Goal: Transaction & Acquisition: Obtain resource

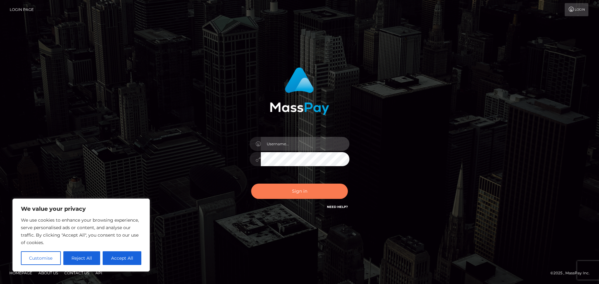
type input "eburri"
click at [302, 193] on button "Sign in" at bounding box center [299, 191] width 97 height 15
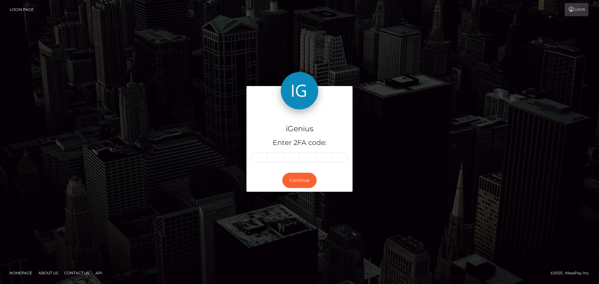
click at [124, 257] on div "iGenius Enter 2FA code: Continue Homepage" at bounding box center [299, 142] width 599 height 284
click at [262, 155] on input "text" at bounding box center [259, 157] width 16 height 11
type input "3"
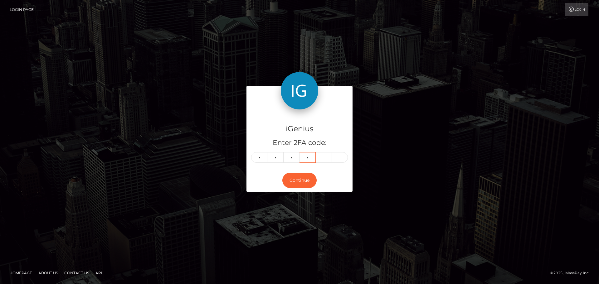
type input "8"
type input "4"
type input "2"
click at [296, 184] on button "Continue" at bounding box center [299, 180] width 34 height 15
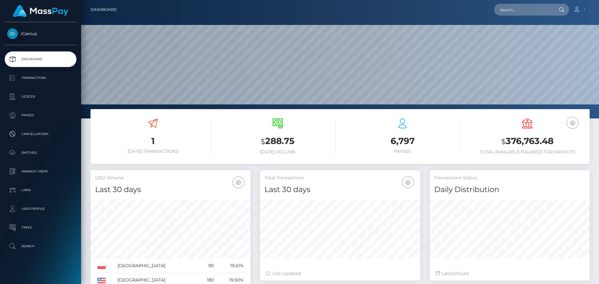
scroll to position [111, 160]
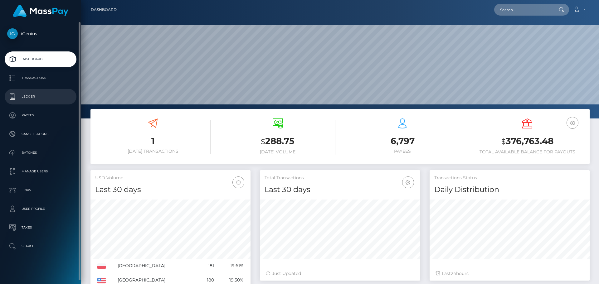
click at [29, 99] on p "Ledger" at bounding box center [40, 96] width 67 height 9
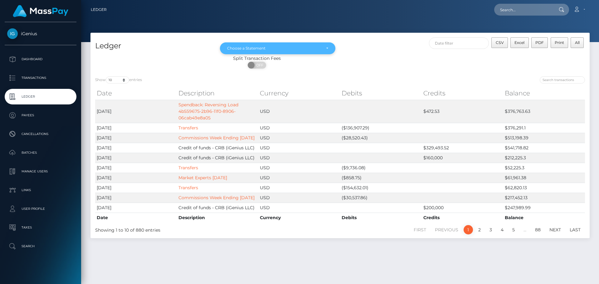
click at [301, 49] on div "Choose a Statement" at bounding box center [274, 48] width 94 height 5
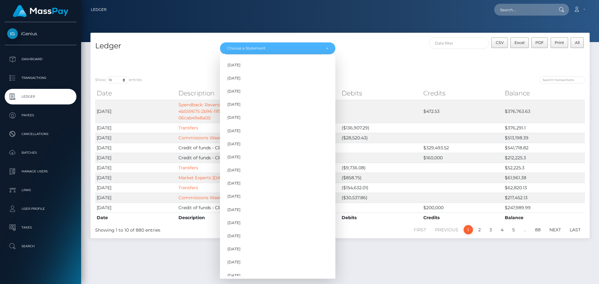
click at [380, 50] on div "CSV Excel PDF Print All" at bounding box center [465, 46] width 250 height 18
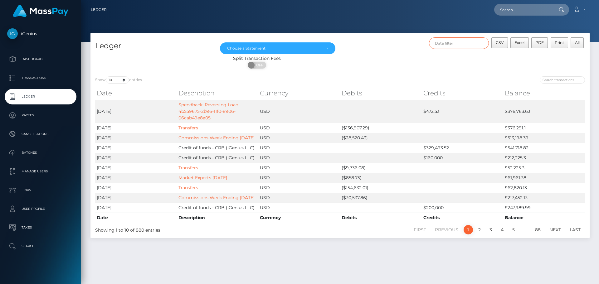
click at [464, 42] on input "text" at bounding box center [459, 43] width 60 height 12
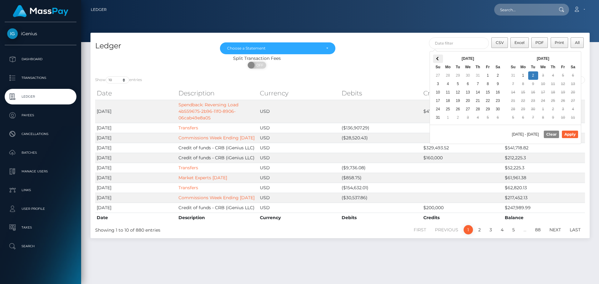
click at [437, 57] on th at bounding box center [438, 59] width 10 height 8
click at [571, 136] on button "Apply" at bounding box center [570, 134] width 16 height 7
type input "07/02/2025 - 07/10/2025"
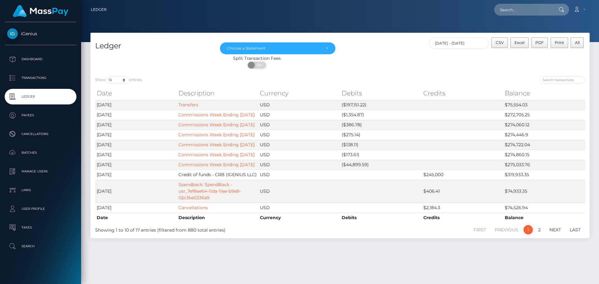
drag, startPoint x: 161, startPoint y: 42, endPoint x: 158, endPoint y: 40, distance: 4.2
click at [161, 42] on h4 "Ledger" at bounding box center [152, 46] width 115 height 11
drag, startPoint x: 404, startPoint y: 60, endPoint x: 499, endPoint y: 56, distance: 95.3
click at [406, 60] on div "Split Transaction Fees" at bounding box center [257, 58] width 333 height 7
click at [503, 45] on span "CSV" at bounding box center [500, 42] width 8 height 5
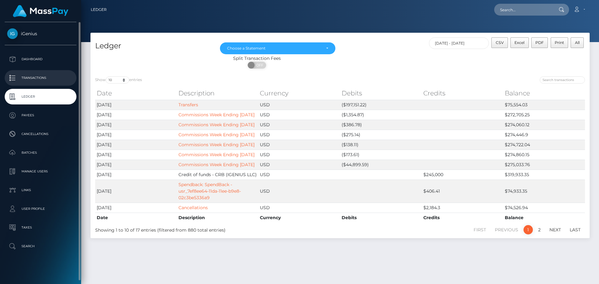
click at [36, 79] on p "Transactions" at bounding box center [40, 77] width 67 height 9
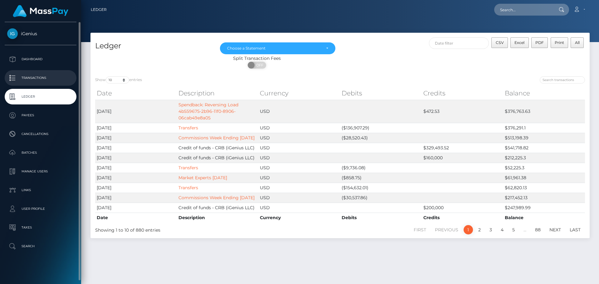
click at [25, 80] on p "Transactions" at bounding box center [40, 77] width 67 height 9
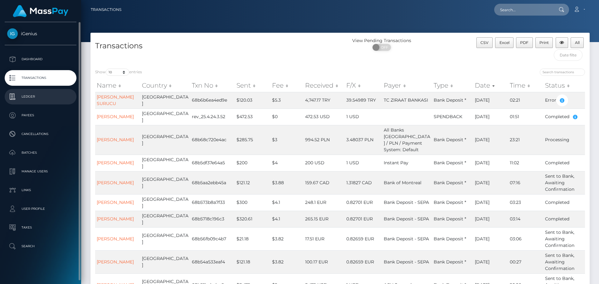
click at [26, 98] on p "Ledger" at bounding box center [40, 96] width 67 height 9
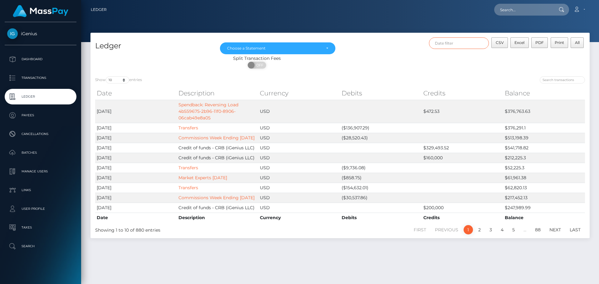
click at [464, 45] on input "text" at bounding box center [459, 43] width 60 height 12
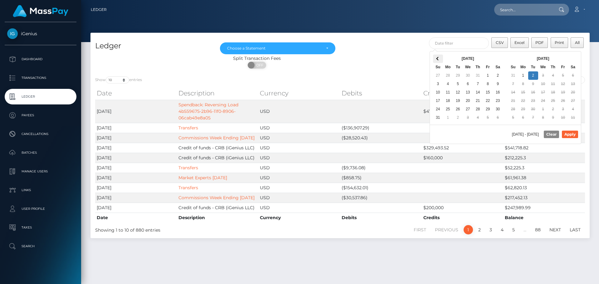
click at [438, 59] on span at bounding box center [437, 58] width 3 height 3
drag, startPoint x: 567, startPoint y: 135, endPoint x: 558, endPoint y: 135, distance: 9.1
click at [568, 135] on button "Apply" at bounding box center [570, 134] width 16 height 7
type input "07/03/2025 - 07/10/2025"
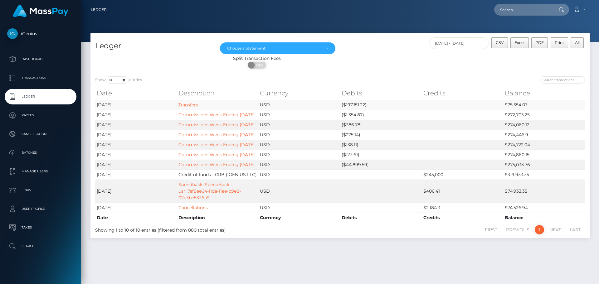
click at [193, 106] on link "Transfers" at bounding box center [189, 105] width 20 height 6
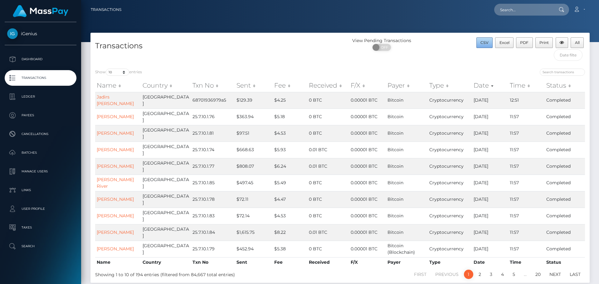
click at [490, 42] on button "CSV" at bounding box center [485, 42] width 17 height 11
click at [576, 44] on span "All" at bounding box center [577, 42] width 5 height 5
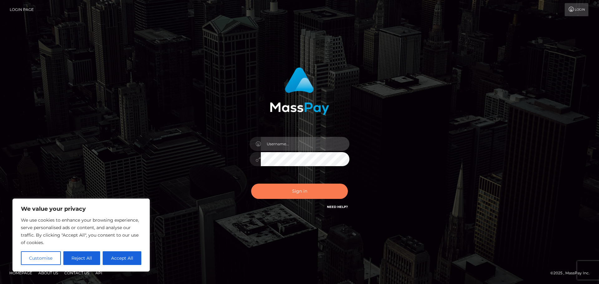
type input "eburri"
drag, startPoint x: 309, startPoint y: 191, endPoint x: 130, endPoint y: 246, distance: 188.0
click at [309, 191] on button "Sign in" at bounding box center [299, 191] width 97 height 15
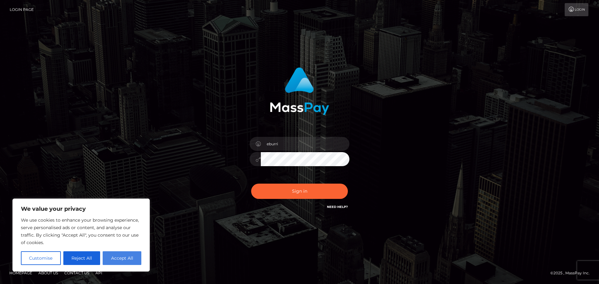
click at [130, 259] on button "Accept All" at bounding box center [122, 259] width 39 height 14
checkbox input "true"
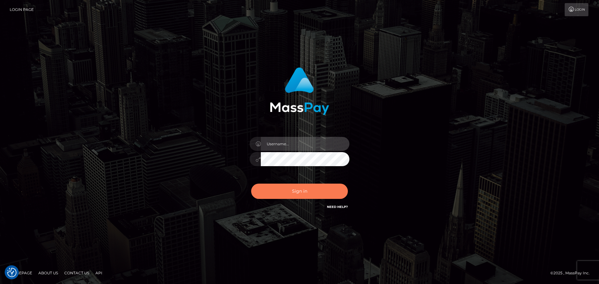
type input "eburri"
click at [304, 195] on button "Sign in" at bounding box center [299, 191] width 97 height 15
click at [298, 146] on input "text" at bounding box center [305, 144] width 89 height 14
type input "eburri"
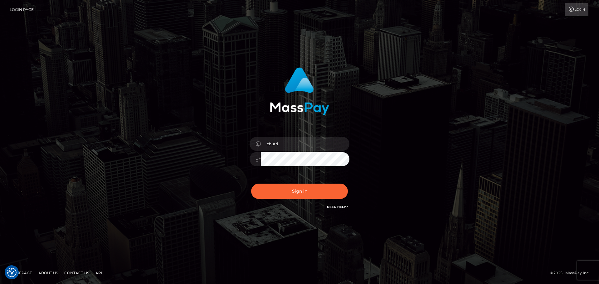
click at [296, 145] on input "eburri" at bounding box center [305, 144] width 89 height 14
click at [286, 191] on button "Sign in" at bounding box center [299, 191] width 97 height 15
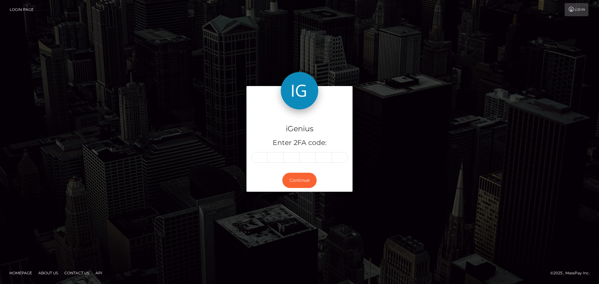
click at [257, 159] on input "text" at bounding box center [259, 157] width 16 height 11
type input "0"
type input "1"
type input "0"
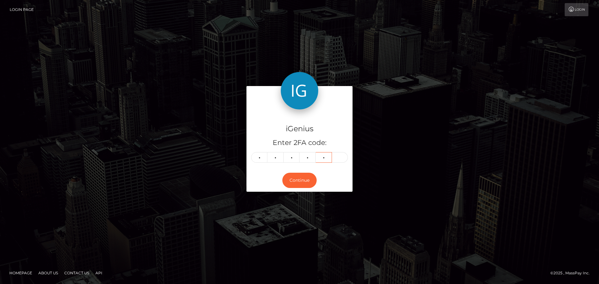
type input "5"
type input "8"
click at [303, 181] on button "Continue" at bounding box center [299, 180] width 34 height 15
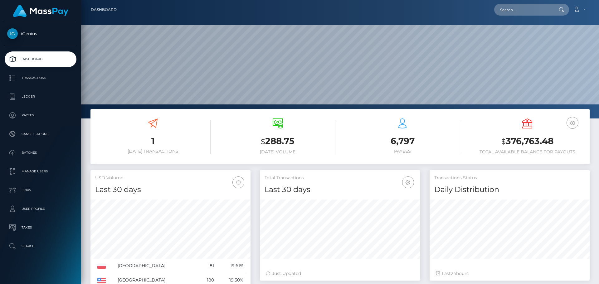
scroll to position [111, 160]
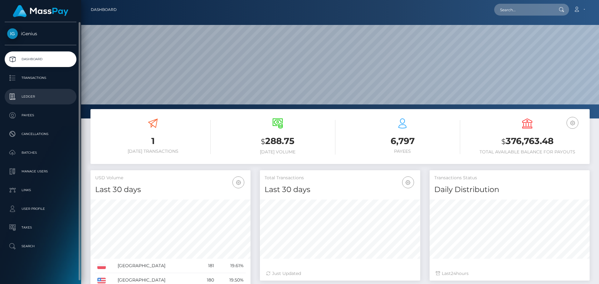
click at [29, 101] on p "Ledger" at bounding box center [40, 96] width 67 height 9
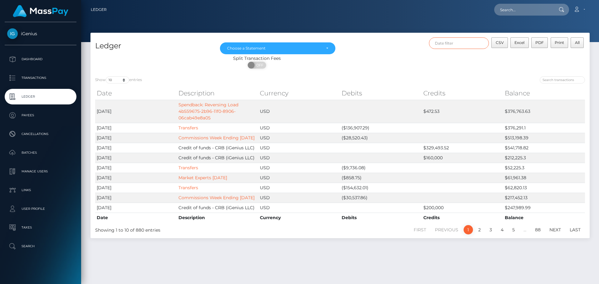
click at [466, 44] on input "text" at bounding box center [459, 43] width 60 height 12
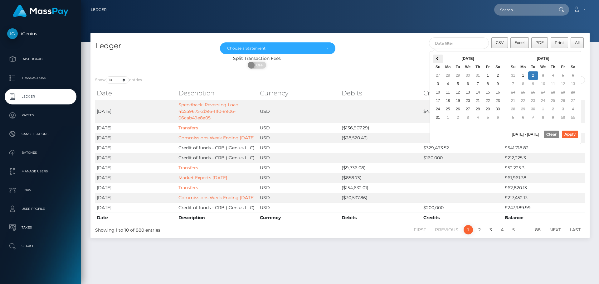
click at [438, 59] on span at bounding box center [437, 58] width 3 height 3
click at [567, 134] on button "Apply" at bounding box center [570, 134] width 16 height 7
type input "[DATE] - [DATE]"
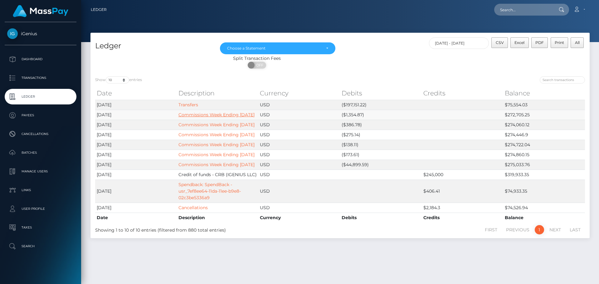
click at [193, 115] on link "Commissions Week Ending 6/26/2030" at bounding box center [217, 115] width 76 height 6
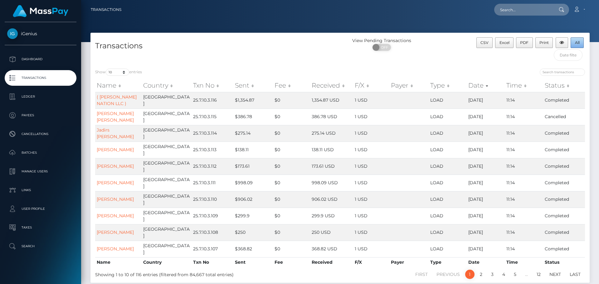
click at [575, 44] on span "All" at bounding box center [577, 42] width 5 height 5
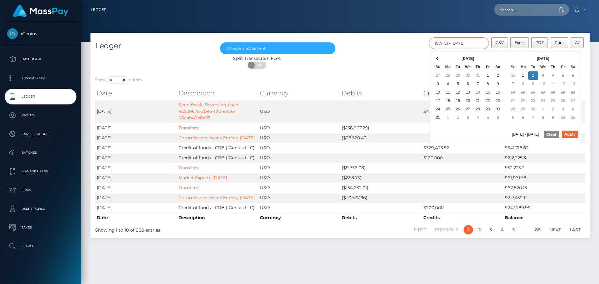
click at [456, 44] on input "[DATE] - [DATE]" at bounding box center [459, 43] width 60 height 12
click at [574, 134] on button "Apply" at bounding box center [570, 134] width 16 height 7
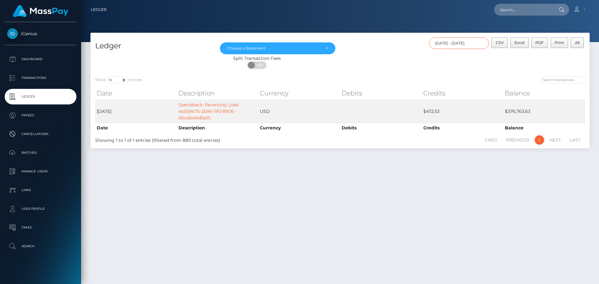
click at [452, 41] on input "09/02/2025 - 09/02/2025" at bounding box center [459, 43] width 60 height 12
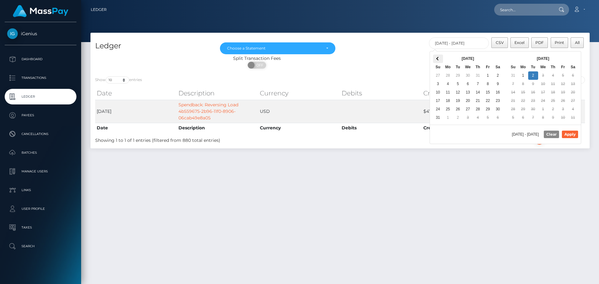
click at [441, 57] on th at bounding box center [438, 59] width 10 height 8
click at [568, 136] on button "Apply" at bounding box center [570, 134] width 16 height 7
type input "07/03/2025 - 07/10/2025"
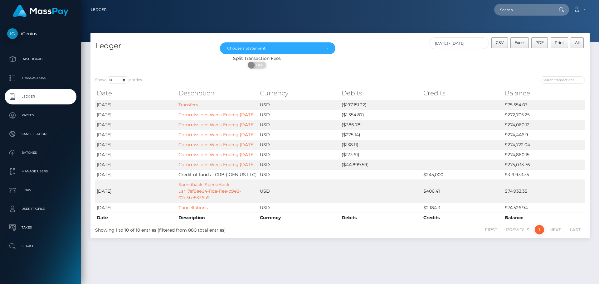
click at [392, 43] on div "CSV Excel PDF Print All 07/03/2025 - 07/10/2025" at bounding box center [465, 46] width 250 height 18
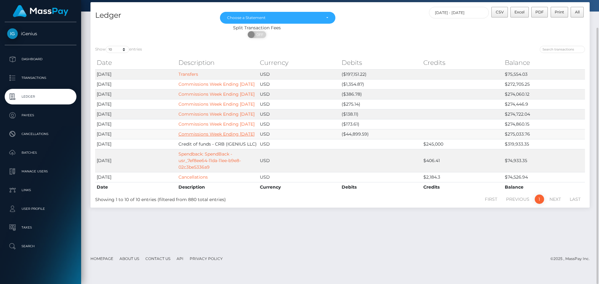
scroll to position [31, 0]
drag, startPoint x: 425, startPoint y: 217, endPoint x: 444, endPoint y: 217, distance: 18.7
click at [443, 182] on td "$2,184.3" at bounding box center [463, 177] width 82 height 10
click at [415, 182] on td at bounding box center [381, 177] width 82 height 10
drag, startPoint x: 444, startPoint y: 216, endPoint x: 421, endPoint y: 221, distance: 23.2
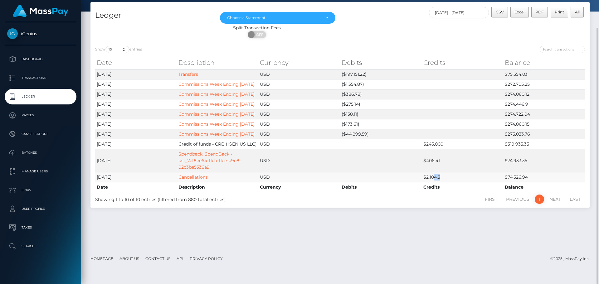
click at [429, 182] on td "$2,184.3" at bounding box center [463, 177] width 82 height 10
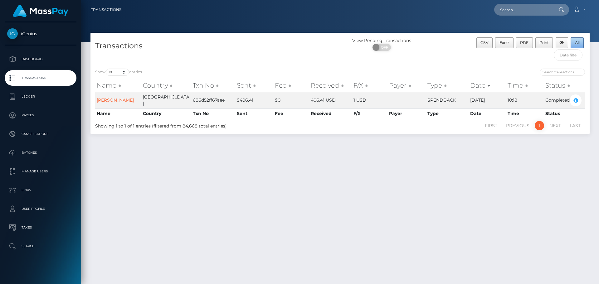
click at [575, 45] on span "All" at bounding box center [577, 42] width 5 height 5
click at [30, 77] on p "Transactions" at bounding box center [40, 77] width 67 height 9
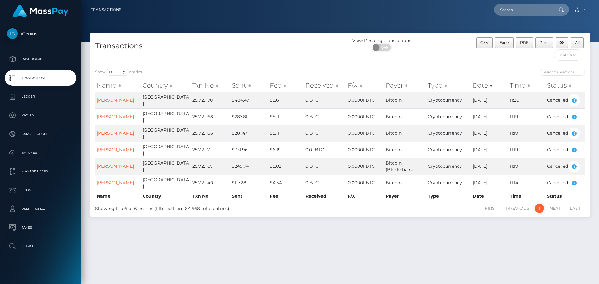
click at [301, 244] on div "Transactions View Pending Transactions ON OFF CSV Excel PDF Print All Show 10 2…" at bounding box center [340, 156] width 518 height 246
click at [327, 240] on div "Transactions View Pending Transactions ON OFF CSV Excel PDF Print All Show 10 2…" at bounding box center [340, 156] width 518 height 246
drag, startPoint x: 577, startPoint y: 45, endPoint x: 514, endPoint y: 87, distance: 75.6
click at [577, 44] on span "All" at bounding box center [577, 42] width 5 height 5
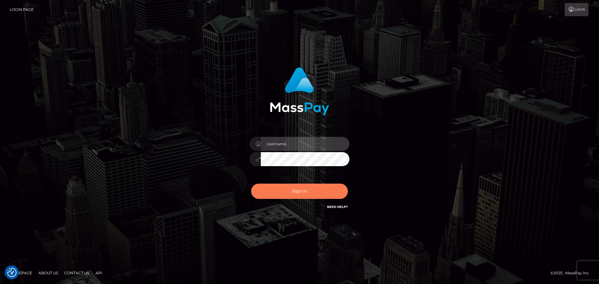
type input "eburri"
click at [289, 192] on button "Sign in" at bounding box center [299, 191] width 97 height 15
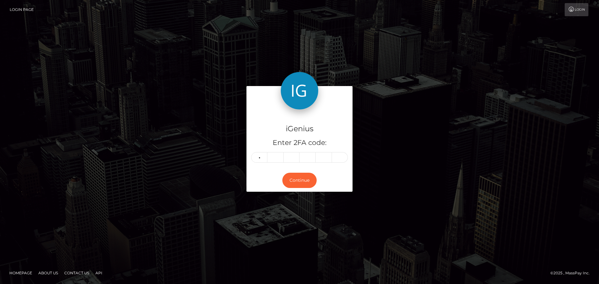
type input "4"
type input "1"
type input "9"
type input "1"
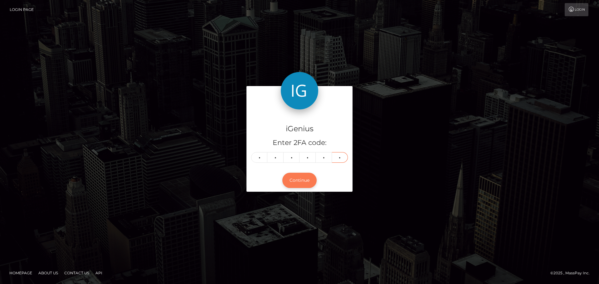
type input "0"
click at [300, 182] on button "Continue" at bounding box center [299, 180] width 34 height 15
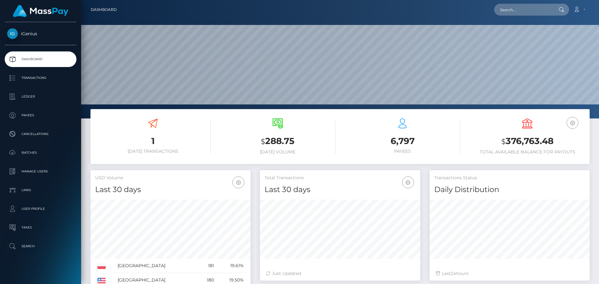
scroll to position [111, 160]
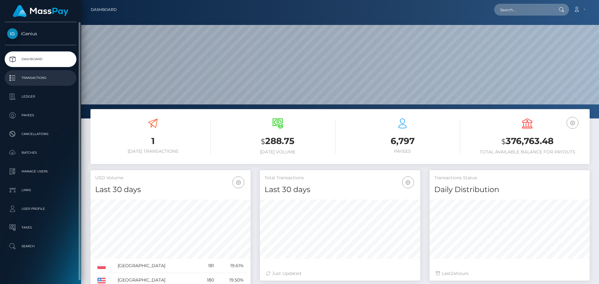
click at [31, 76] on p "Transactions" at bounding box center [40, 77] width 67 height 9
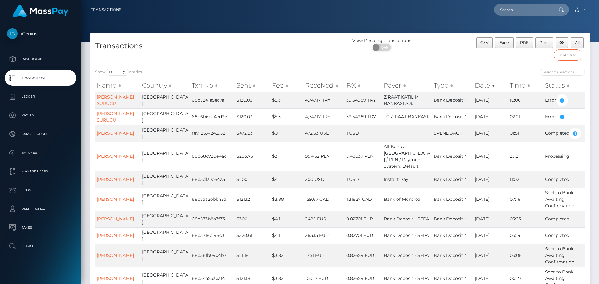
click at [573, 58] on input "text" at bounding box center [568, 55] width 29 height 12
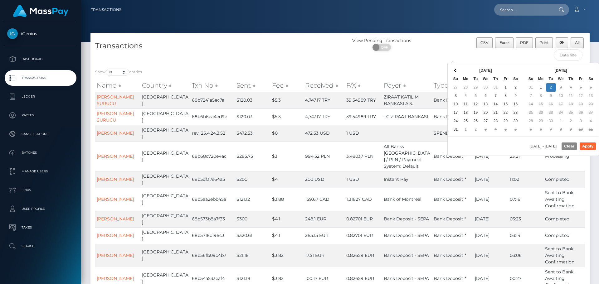
click at [433, 51] on div "View Pending Transactions ON OFF" at bounding box center [402, 45] width 125 height 17
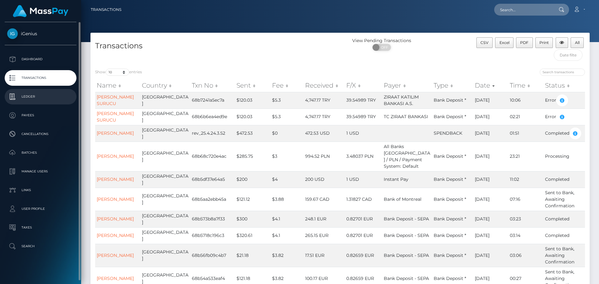
click at [30, 95] on p "Ledger" at bounding box center [40, 96] width 67 height 9
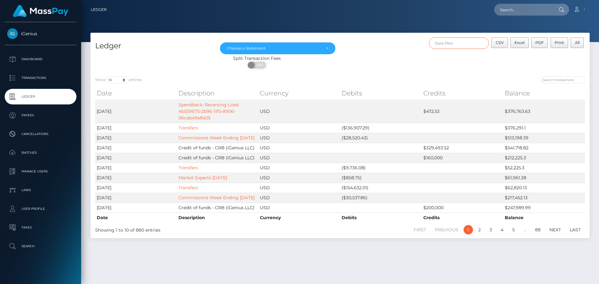
click at [458, 42] on input "text" at bounding box center [459, 43] width 60 height 12
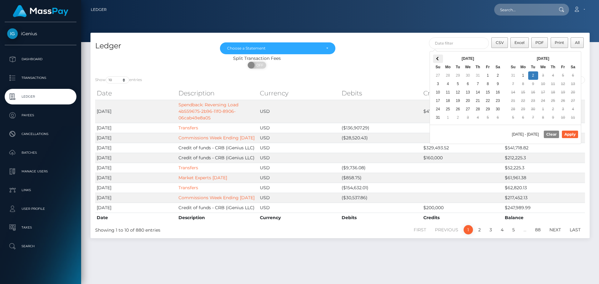
click at [441, 59] on th at bounding box center [438, 59] width 10 height 8
click at [569, 135] on button "Apply" at bounding box center [570, 134] width 16 height 7
type input "07/03/2025 - 07/10/2025"
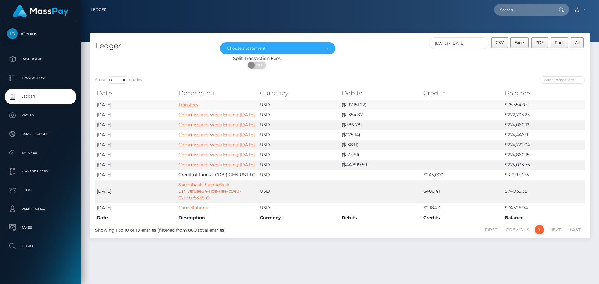
click at [187, 105] on link "Transfers" at bounding box center [189, 105] width 20 height 6
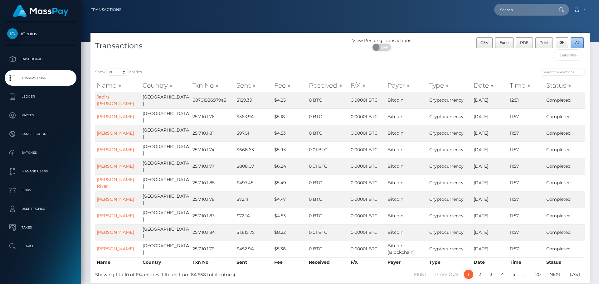
drag, startPoint x: 580, startPoint y: 42, endPoint x: 571, endPoint y: 61, distance: 21.6
click at [580, 42] on button "All" at bounding box center [577, 42] width 13 height 11
drag, startPoint x: 30, startPoint y: 97, endPoint x: 151, endPoint y: 83, distance: 121.9
click at [30, 97] on p "Ledger" at bounding box center [40, 96] width 67 height 9
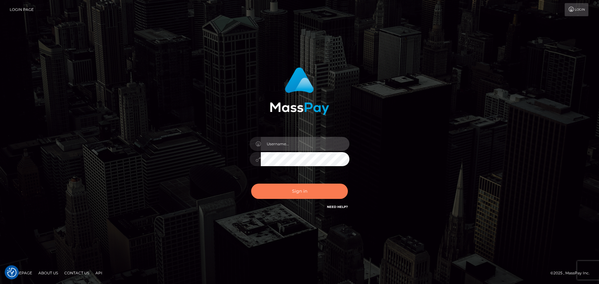
type input "eburri"
click at [291, 199] on button "Sign in" at bounding box center [299, 191] width 97 height 15
